Goal: Task Accomplishment & Management: Manage account settings

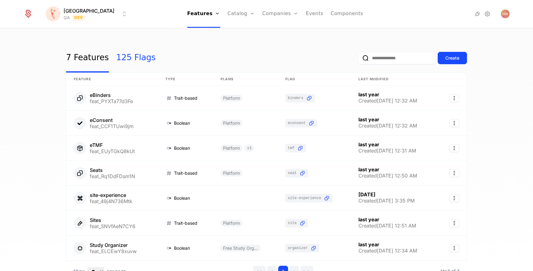
click at [119, 64] on link "125 Flags" at bounding box center [136, 58] width 40 height 29
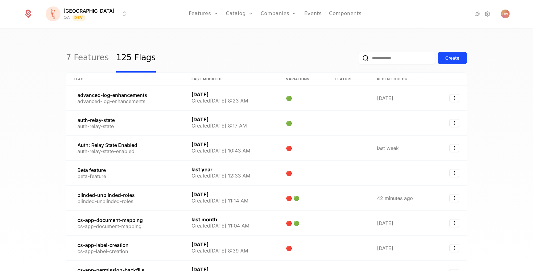
click at [400, 61] on input "email" at bounding box center [396, 58] width 77 height 12
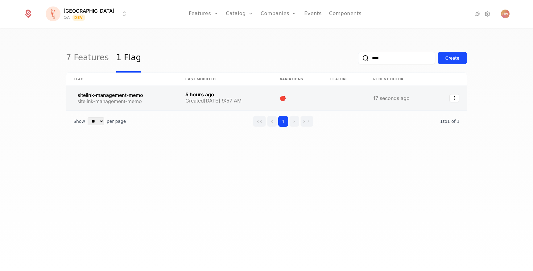
type input "****"
click at [124, 98] on link at bounding box center [122, 98] width 112 height 25
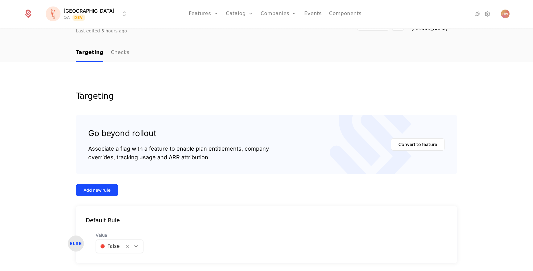
scroll to position [58, 0]
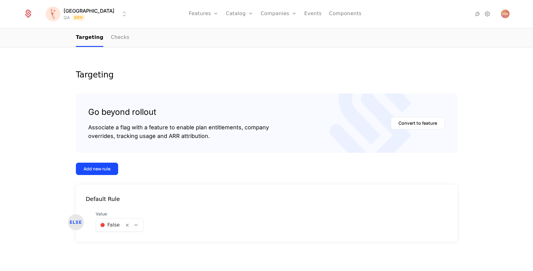
click at [108, 228] on div at bounding box center [109, 225] width 19 height 9
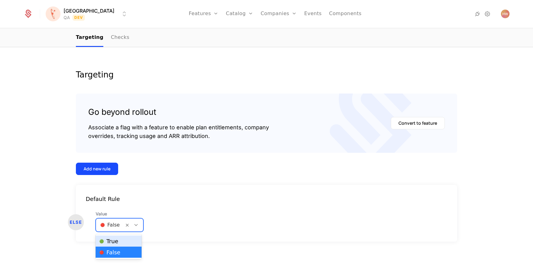
click at [108, 239] on span "🟢 True" at bounding box center [108, 242] width 19 height 6
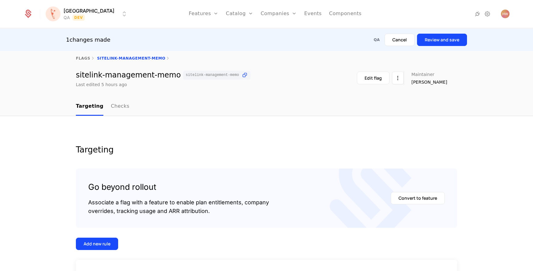
scroll to position [0, 0]
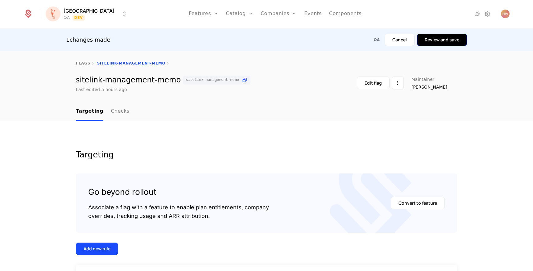
click at [441, 41] on button "Review and save" at bounding box center [442, 40] width 50 height 12
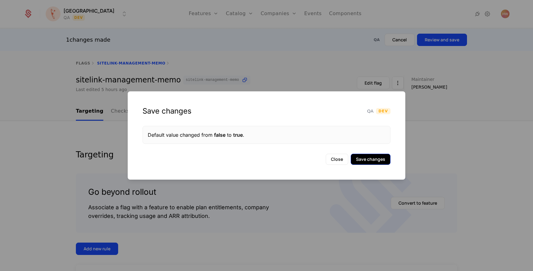
click at [381, 157] on button "Save changes" at bounding box center [371, 159] width 40 height 11
